Goal: Ask a question: Seek information or help from site administrators or community

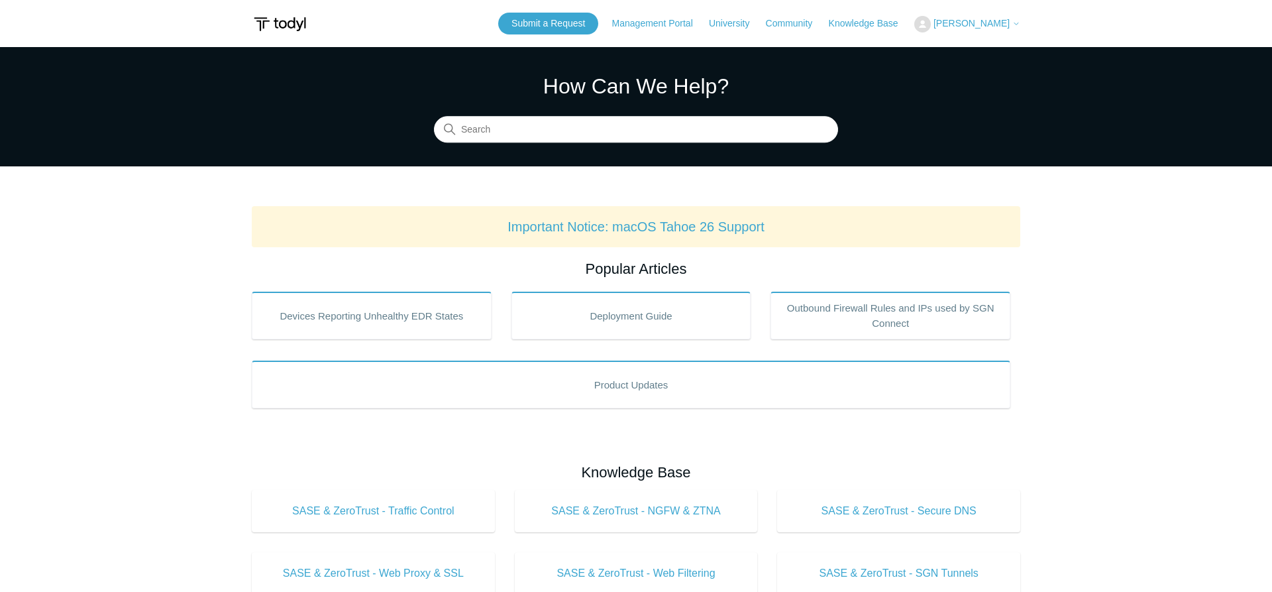
click at [549, 36] on header "Submit a Request Management Portal University Community Knowledge Base Simeon R…" at bounding box center [636, 23] width 769 height 47
click at [548, 29] on link "Submit a Request" at bounding box center [548, 24] width 100 height 22
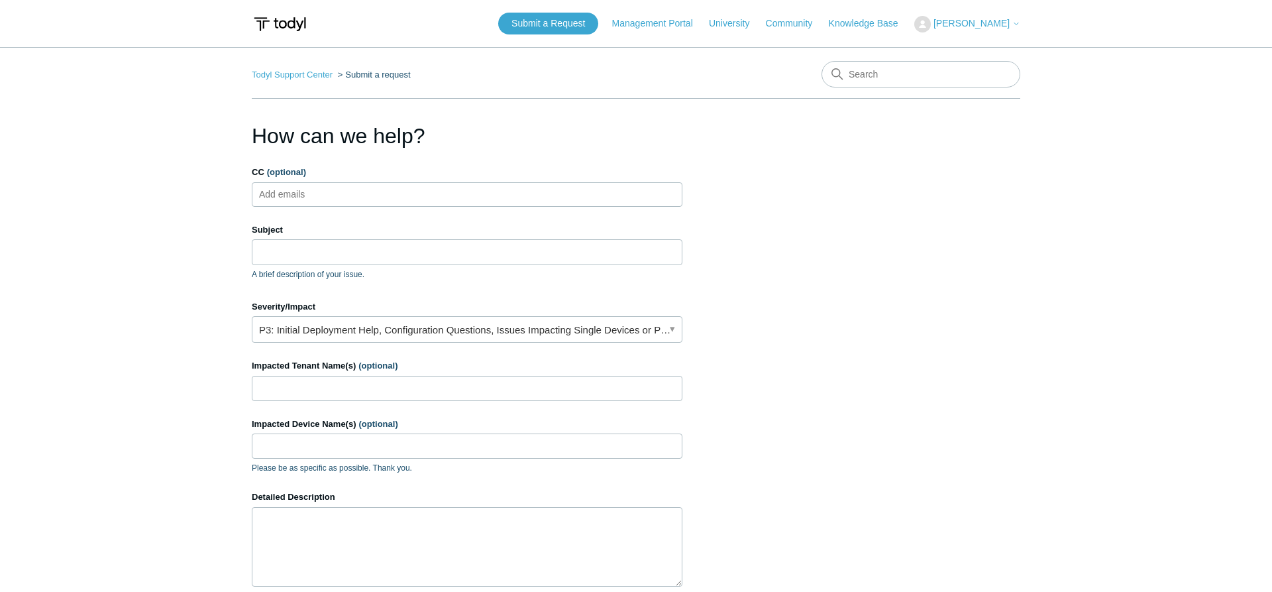
click at [319, 190] on input "CC (optional)" at bounding box center [293, 194] width 79 height 20
click at [311, 256] on input "Subject" at bounding box center [467, 251] width 431 height 25
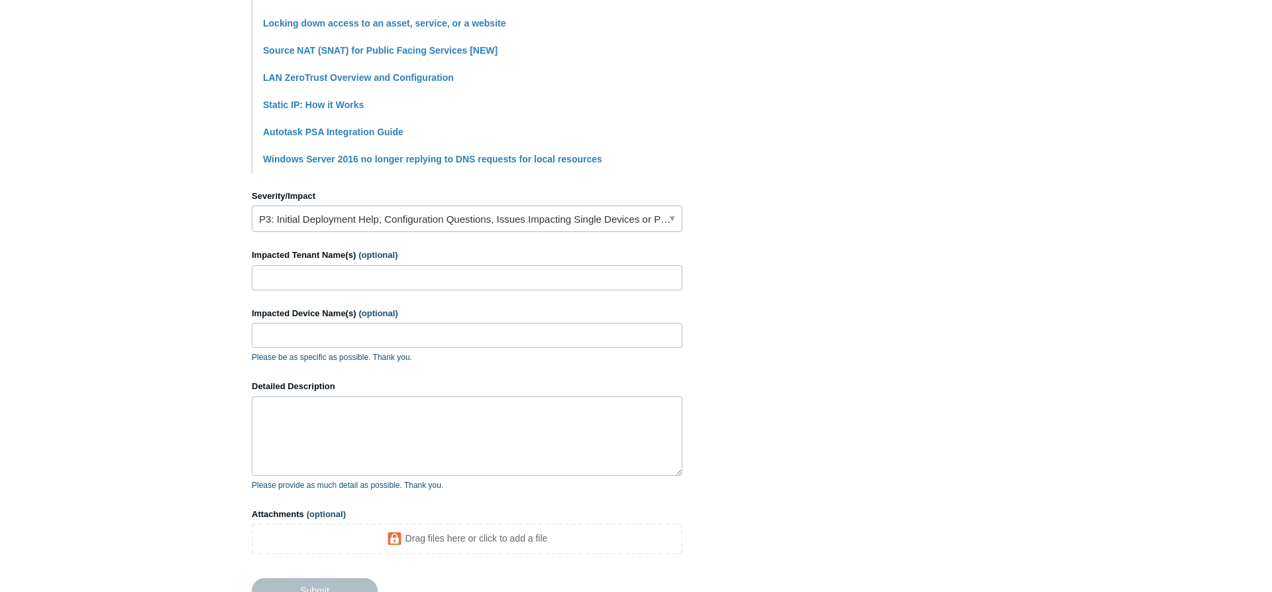
scroll to position [473, 0]
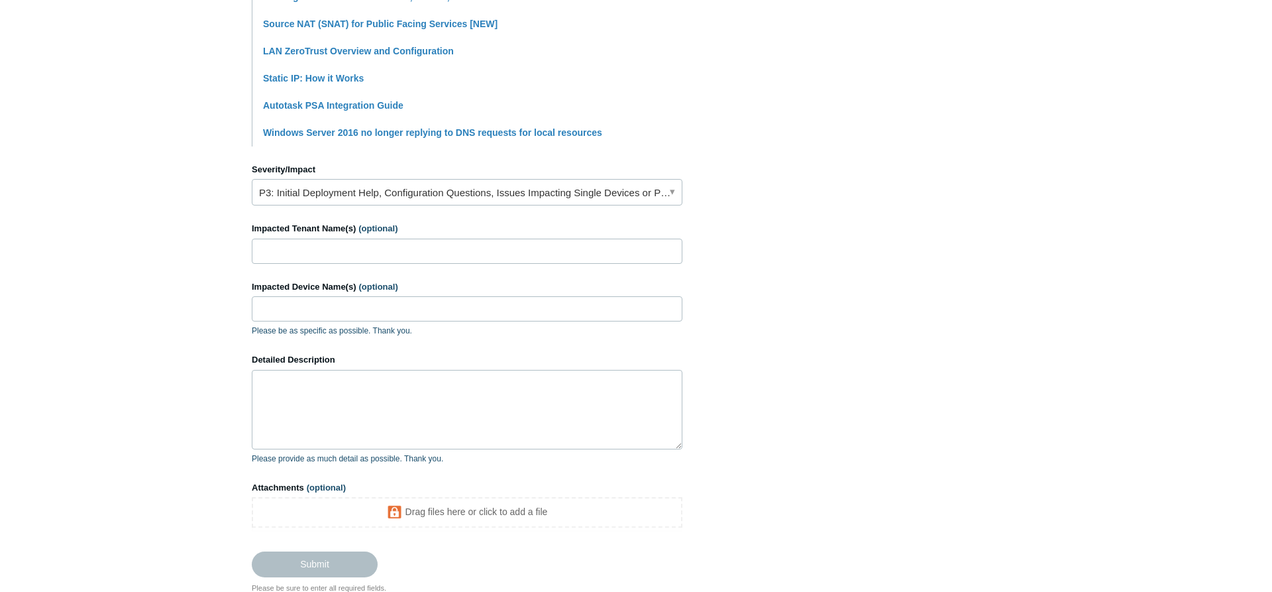
type input "Unable to access internal resources"
click at [356, 198] on link "P3: Initial Deployment Help, Configuration Questions, Issues Impacting Single D…" at bounding box center [467, 192] width 431 height 27
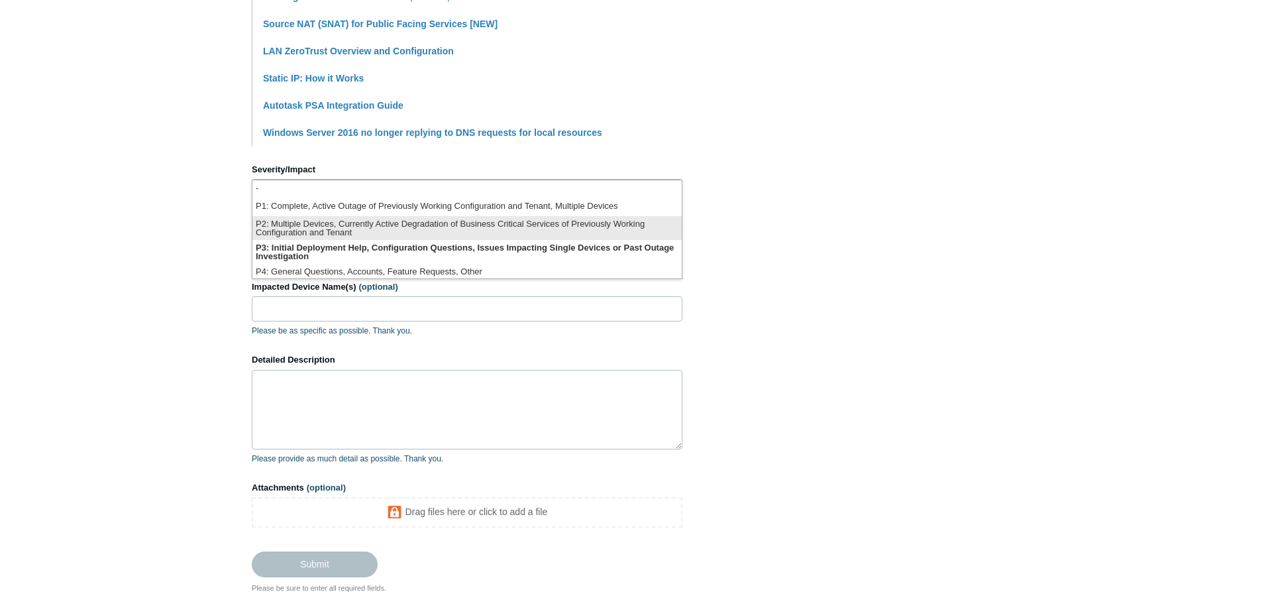
click at [305, 227] on li "P2: Multiple Devices, Currently Active Degradation of Business Critical Service…" at bounding box center [466, 228] width 429 height 24
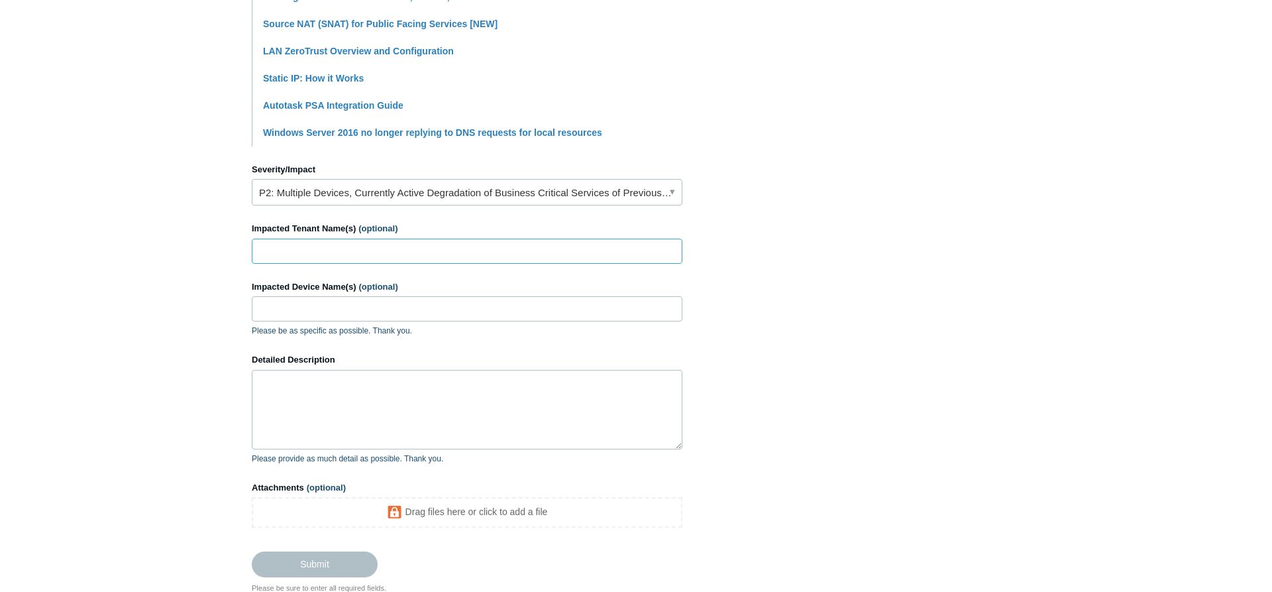
click at [306, 251] on input "Impacted Tenant Name(s) (optional)" at bounding box center [467, 251] width 431 height 25
drag, startPoint x: 311, startPoint y: 284, endPoint x: 292, endPoint y: 279, distance: 19.8
click at [292, 279] on form "CC (optional) Add emails Subject Unable to access internal resources A brief de…" at bounding box center [467, 135] width 431 height 884
click at [292, 250] on input "Sil" at bounding box center [467, 251] width 431 height 25
click at [294, 256] on input "Sil" at bounding box center [467, 251] width 431 height 25
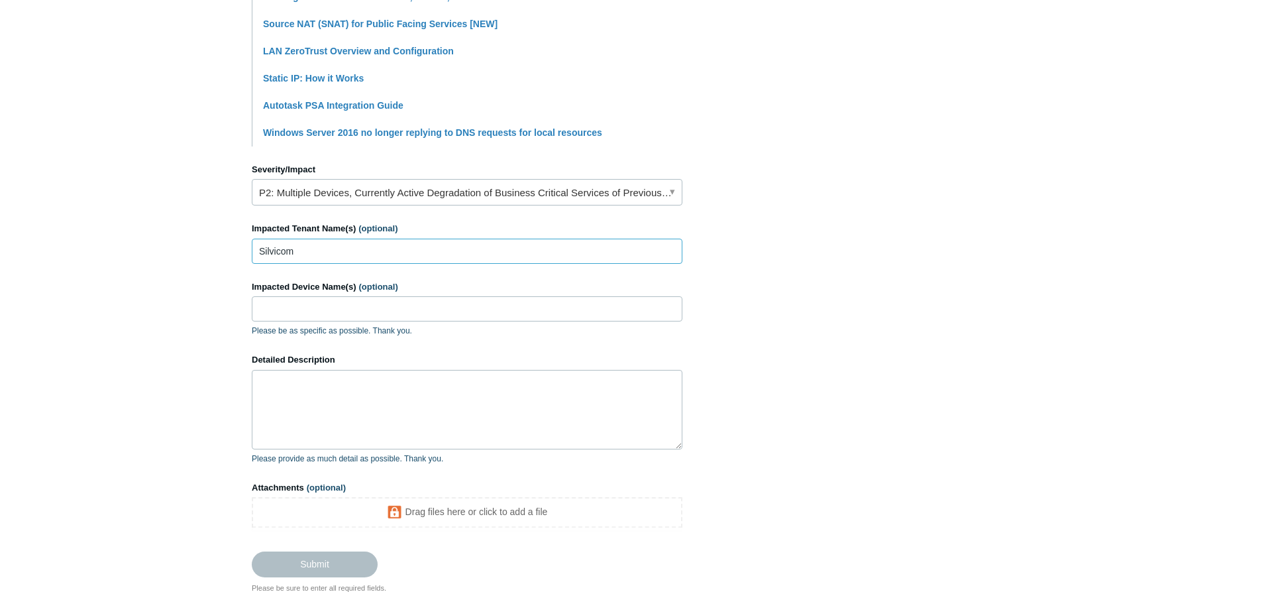
type input "Silvicom"
click at [302, 312] on input "Impacted Device Name(s) (optional)" at bounding box center [467, 308] width 431 height 25
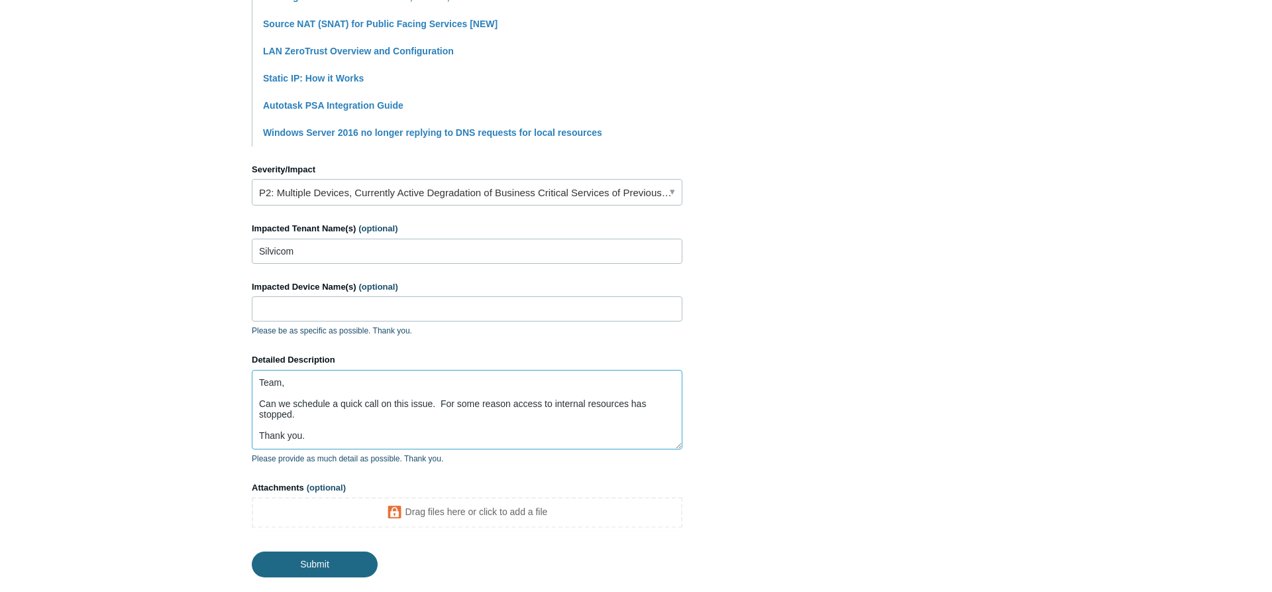
type textarea "Team, Can we schedule a quick call on this issue. For some reason access to int…"
click at [317, 578] on input "Submit" at bounding box center [315, 564] width 126 height 27
